Goal: Communication & Community: Share content

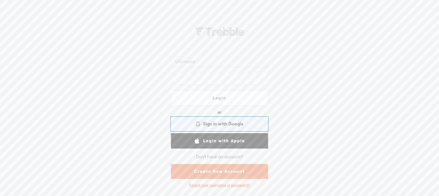
click at [247, 123] on div "Sign in with Google Sign in with Google. Opens in new tab" at bounding box center [219, 123] width 89 height 13
click at [224, 124] on span "Sign in with Google" at bounding box center [223, 124] width 41 height 6
click at [233, 121] on span "Sign in with Google" at bounding box center [223, 124] width 41 height 6
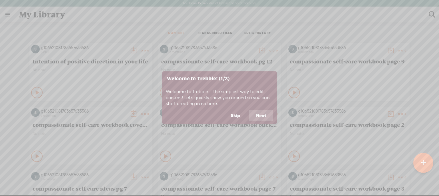
click at [5, 71] on icon at bounding box center [219, 98] width 439 height 196
click at [240, 117] on button "Skip" at bounding box center [235, 115] width 23 height 11
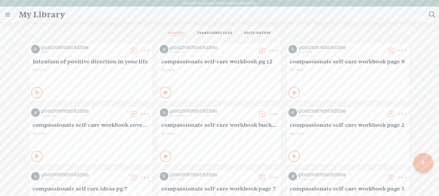
click at [35, 90] on icon at bounding box center [38, 93] width 6 height 6
click at [34, 91] on icon at bounding box center [37, 93] width 6 height 6
click at [141, 49] on t at bounding box center [145, 51] width 8 height 8
click at [138, 29] on div "CONTENT TRANSCRIBED FILES EDITS HISTORY" at bounding box center [219, 34] width 430 height 14
